Goal: Task Accomplishment & Management: Use online tool/utility

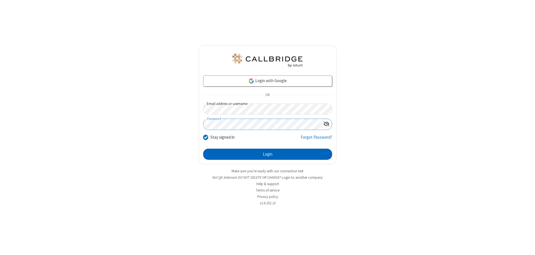
click at [268, 154] on button "Login" at bounding box center [267, 154] width 129 height 11
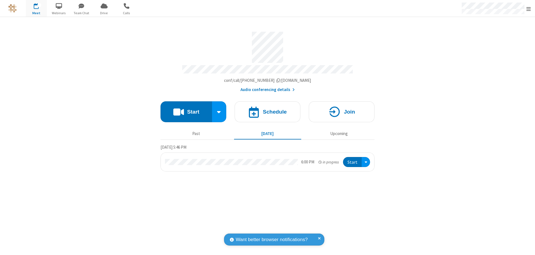
click at [529, 9] on span "Open menu" at bounding box center [528, 9] width 4 height 6
click at [104, 13] on span "Drive" at bounding box center [104, 13] width 21 height 5
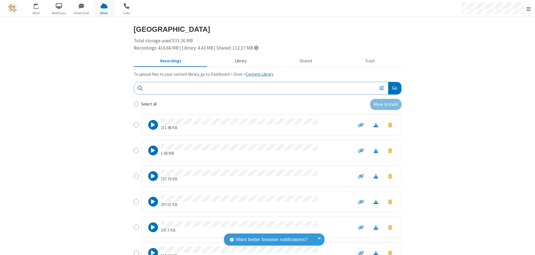
click at [238, 61] on button "Library" at bounding box center [240, 61] width 65 height 11
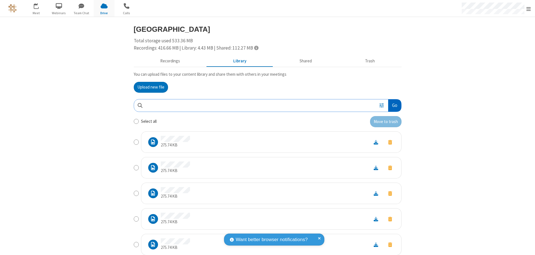
click at [392, 105] on button "Go" at bounding box center [394, 105] width 13 height 13
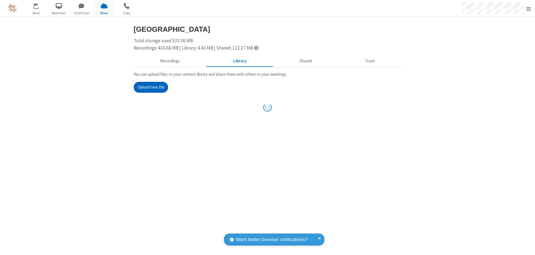
click at [149, 87] on button "Upload new file" at bounding box center [151, 87] width 34 height 11
